Goal: Task Accomplishment & Management: Use online tool/utility

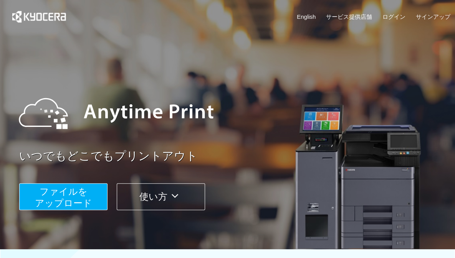
click at [53, 191] on span "ファイルを ​​アップロード" at bounding box center [63, 197] width 57 height 22
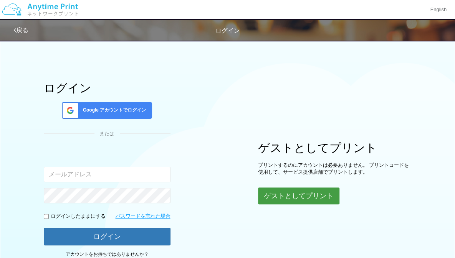
click at [311, 195] on button "ゲストとしてプリント" at bounding box center [298, 196] width 81 height 17
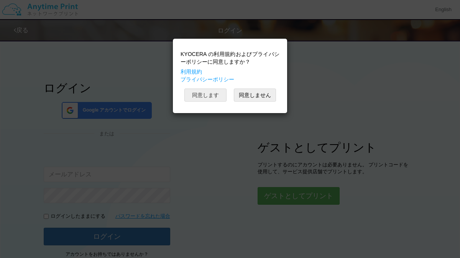
click at [208, 91] on button "同意します" at bounding box center [206, 95] width 42 height 13
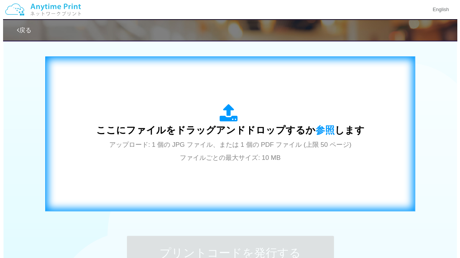
scroll to position [234, 0]
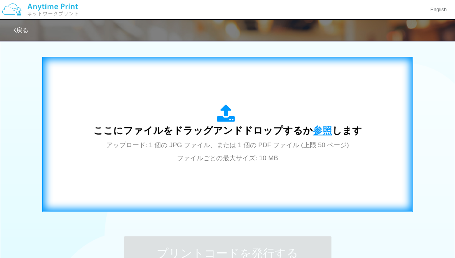
click at [316, 125] on span "参照" at bounding box center [322, 130] width 19 height 11
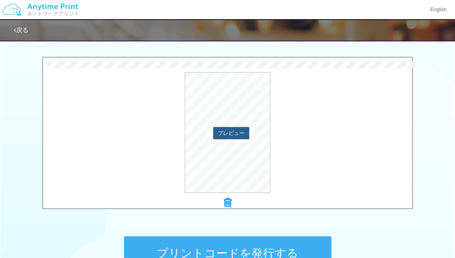
click at [236, 130] on button "プレビュー" at bounding box center [231, 133] width 36 height 12
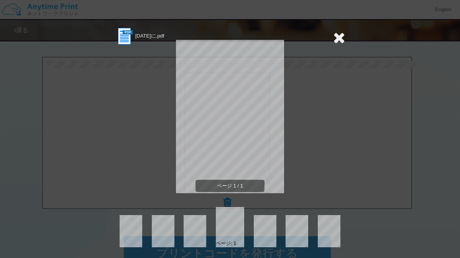
click at [334, 43] on icon at bounding box center [339, 37] width 12 height 15
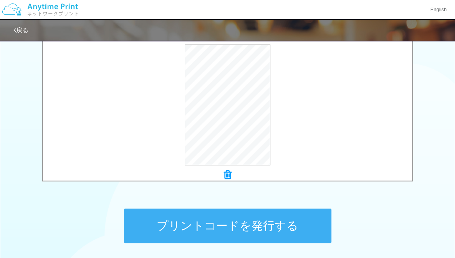
scroll to position [266, 0]
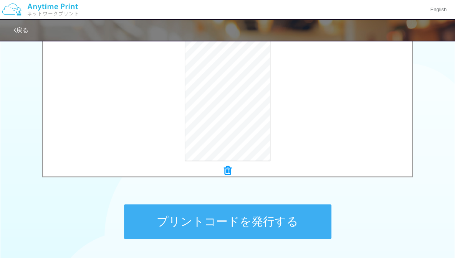
click at [263, 232] on button "プリントコードを発行する" at bounding box center [227, 222] width 207 height 35
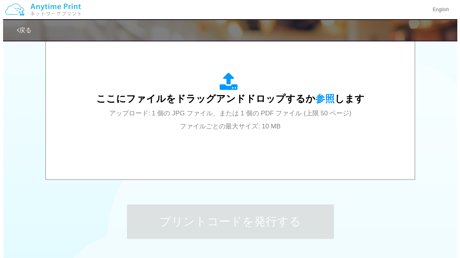
scroll to position [0, 0]
